Goal: Task Accomplishment & Management: Manage account settings

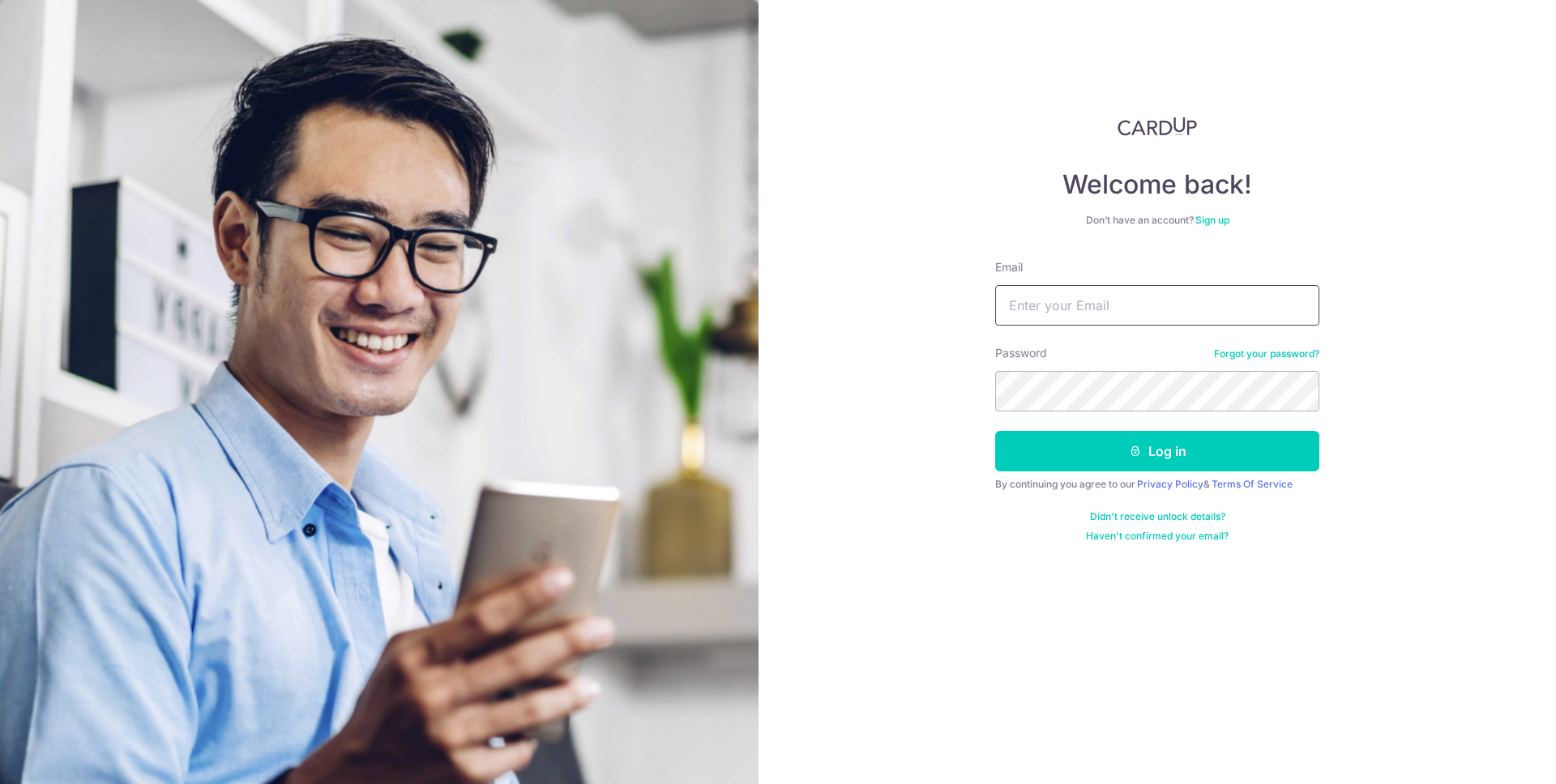
click at [1128, 295] on input "Email" at bounding box center [1158, 305] width 324 height 40
type input "o"
type input "[EMAIL_ADDRESS][DOMAIN_NAME]"
click at [996, 431] on button "Log in" at bounding box center [1158, 451] width 324 height 40
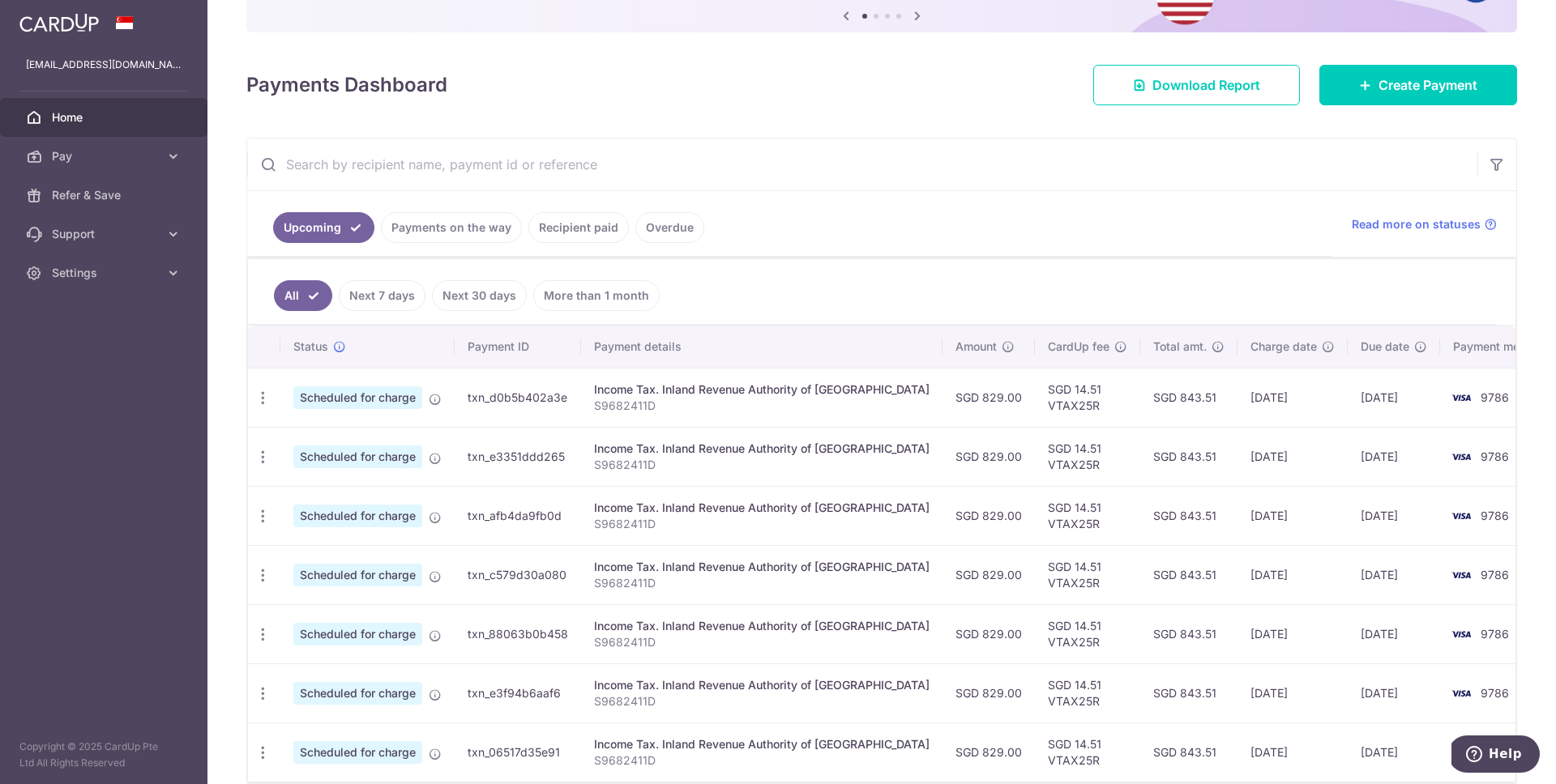
scroll to position [252, 0]
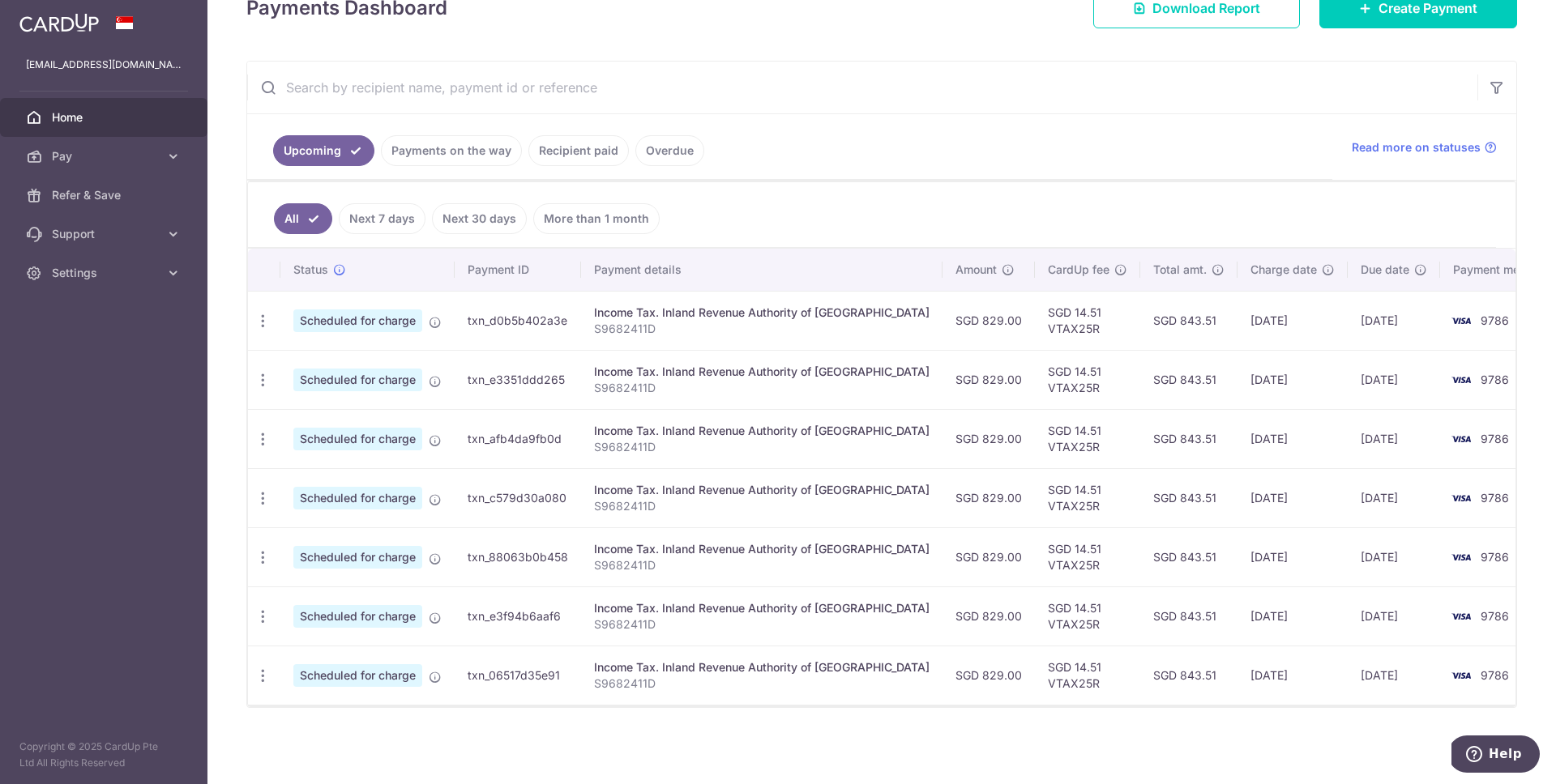
click at [346, 151] on link "Upcoming" at bounding box center [324, 151] width 102 height 31
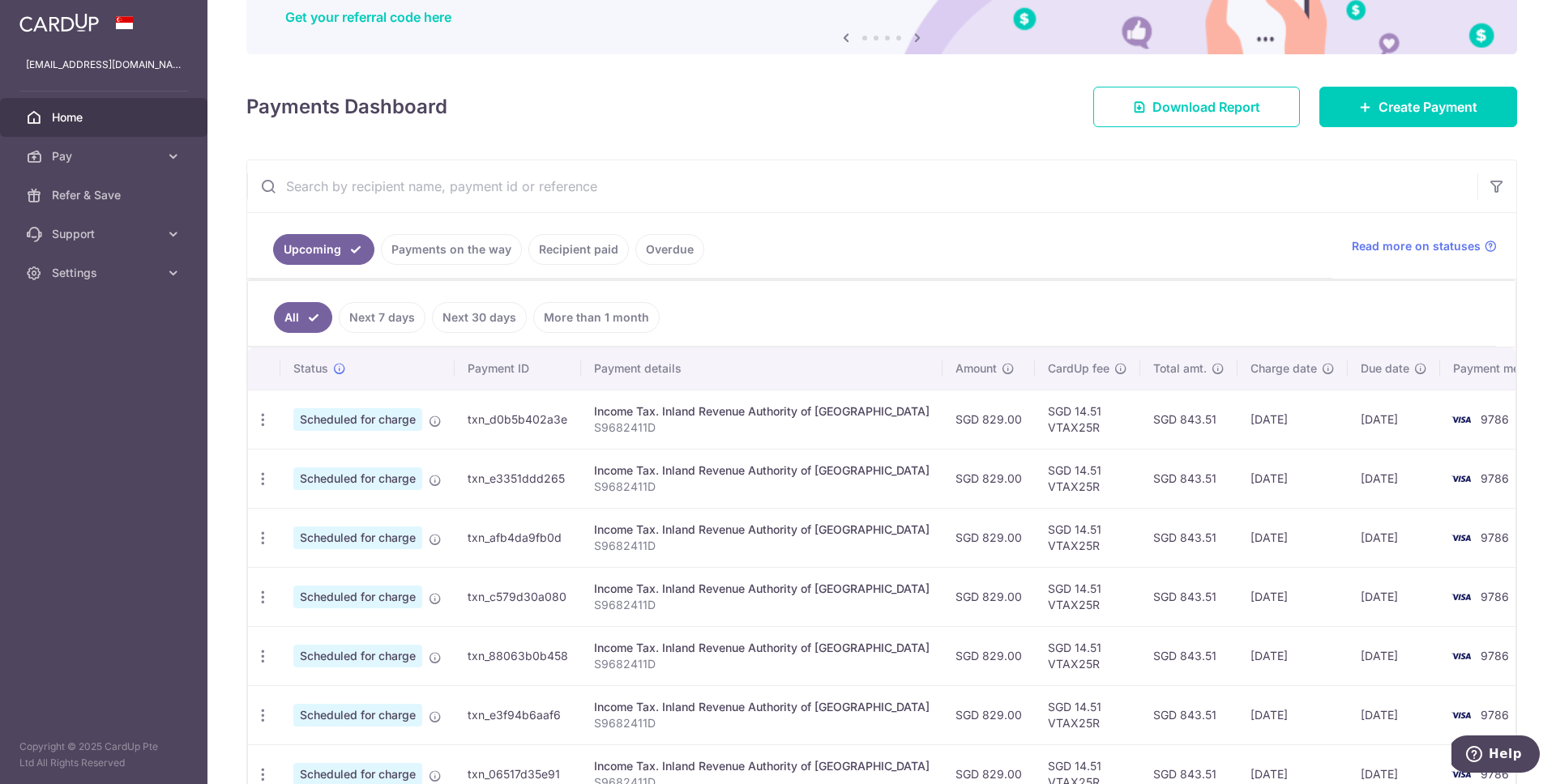
scroll to position [0, 0]
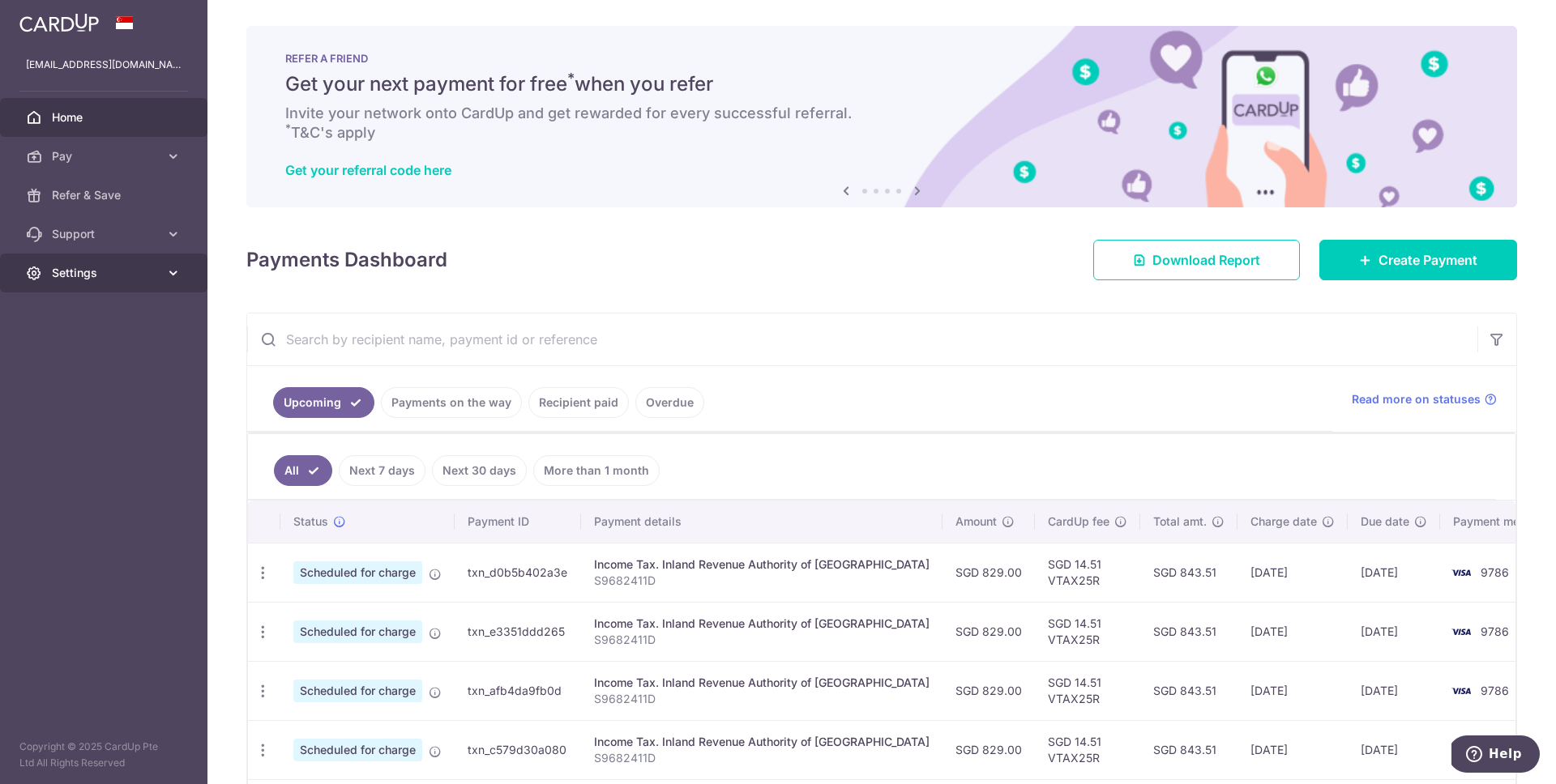
click at [142, 280] on span "Settings" at bounding box center [105, 272] width 107 height 16
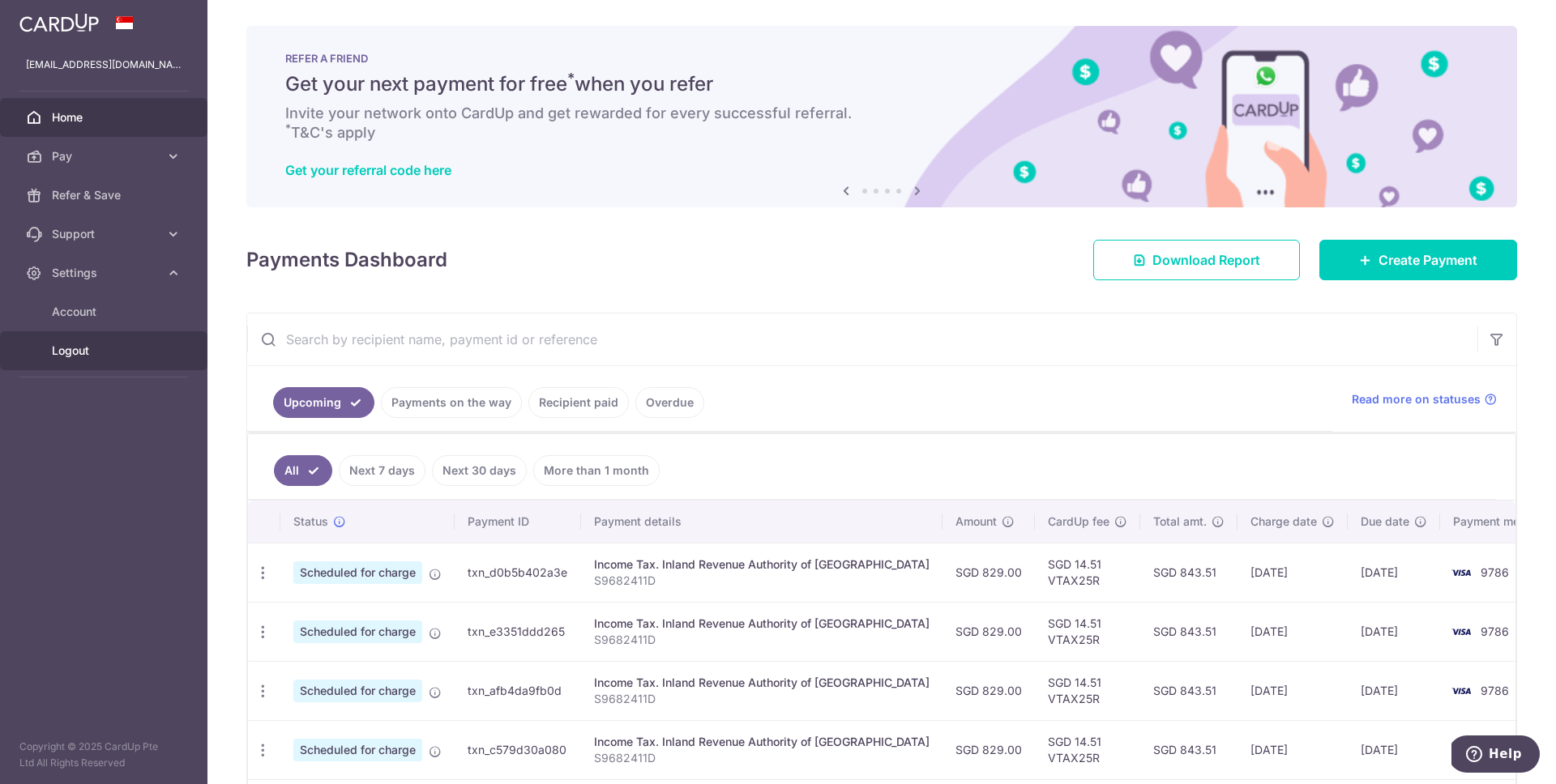
click at [72, 366] on link "Logout" at bounding box center [103, 351] width 208 height 39
